Goal: Check status: Check status

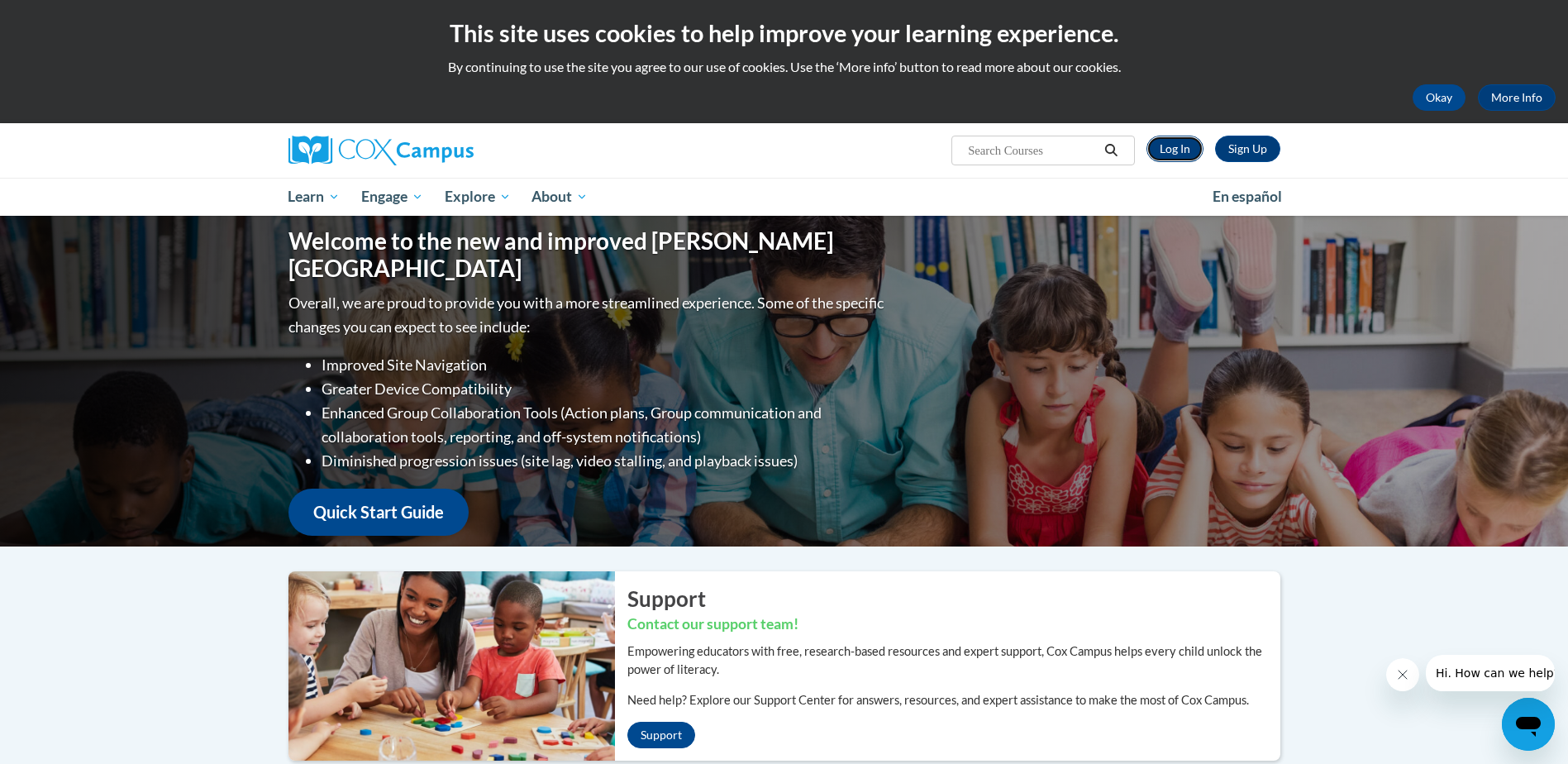
click at [1171, 150] on link "Log In" at bounding box center [1175, 149] width 57 height 27
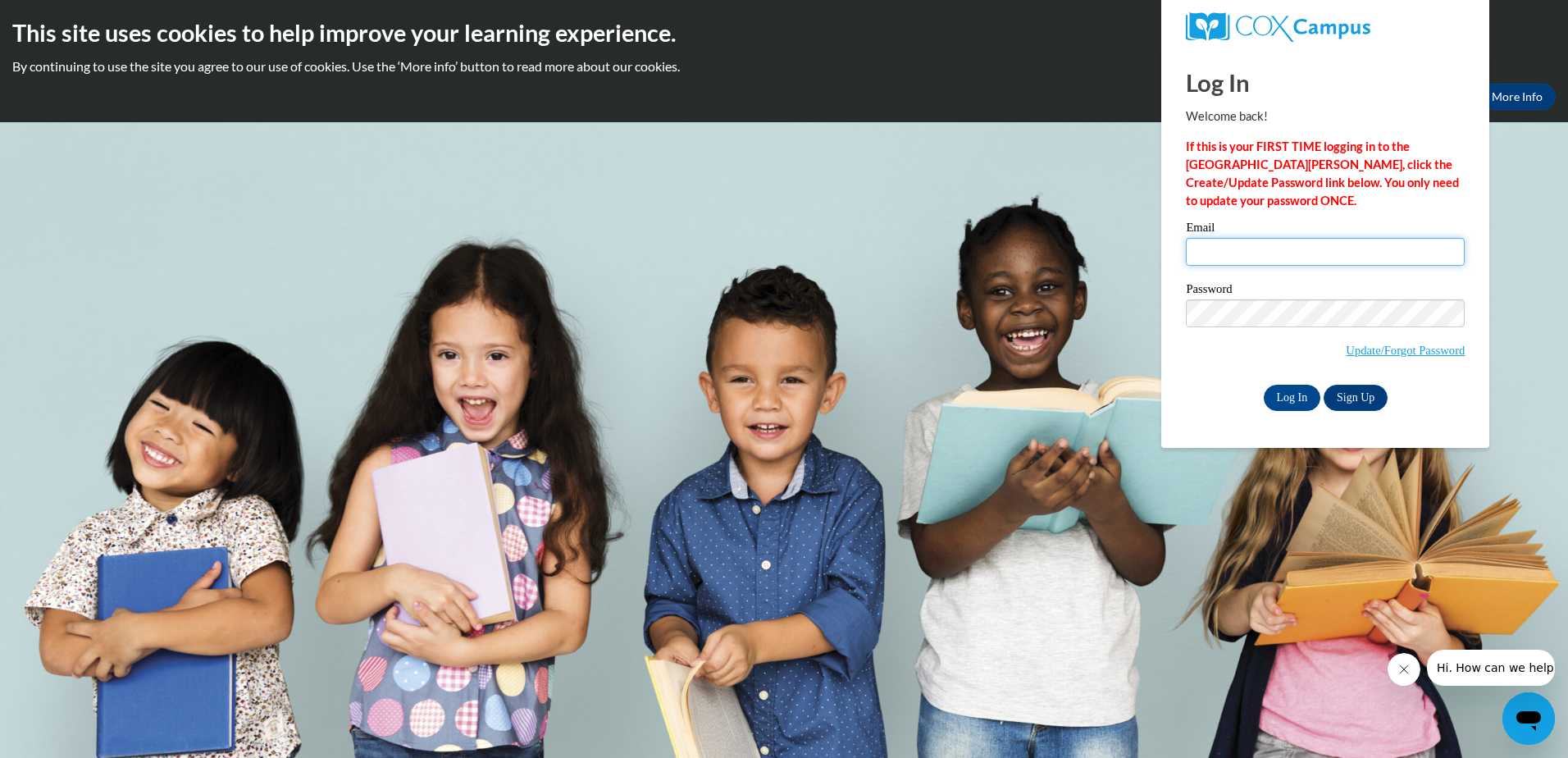
click at [1204, 253] on input "Email" at bounding box center [1325, 252] width 279 height 28
type input "rirby@stal.org"
click at [1285, 405] on input "Log In" at bounding box center [1292, 398] width 57 height 26
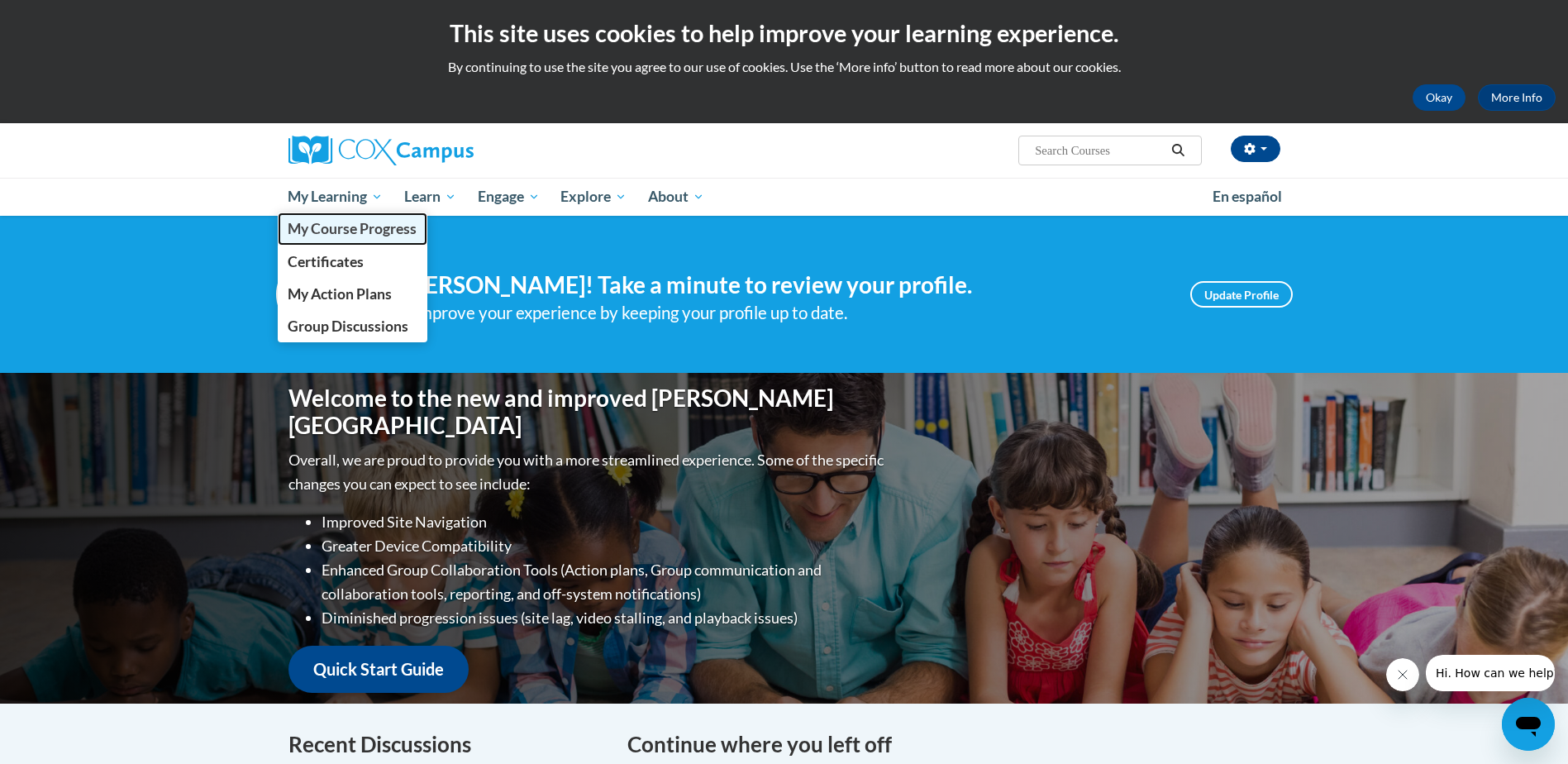
click at [317, 225] on span "My Course Progress" at bounding box center [352, 229] width 129 height 17
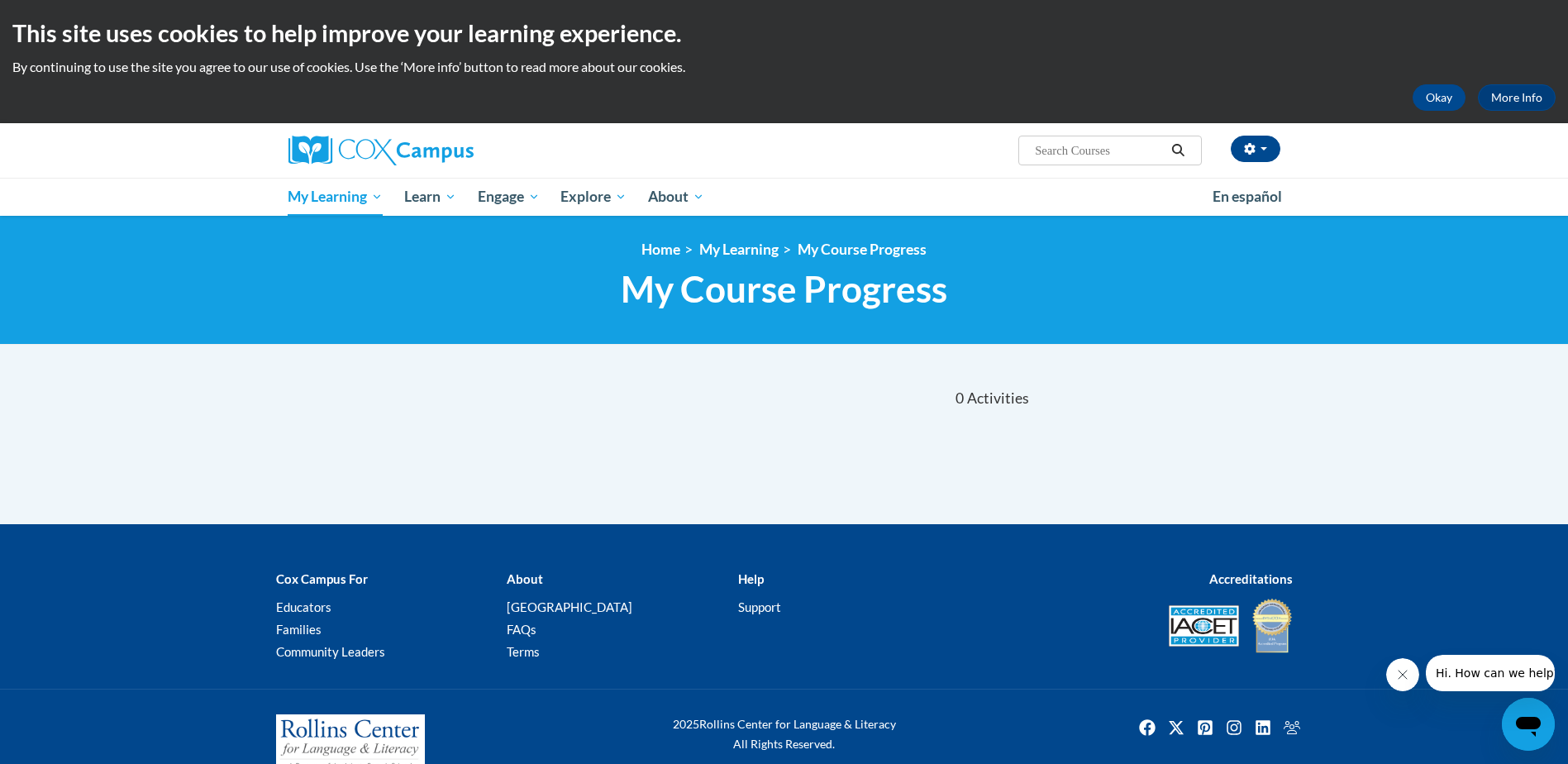
click at [1133, 141] on input "Search..." at bounding box center [1099, 150] width 132 height 20
